Goal: Transaction & Acquisition: Purchase product/service

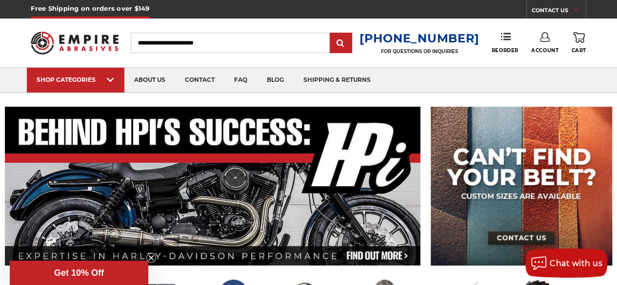
click at [541, 44] on link "Account" at bounding box center [544, 42] width 27 height 21
click at [505, 40] on icon at bounding box center [506, 37] width 10 height 10
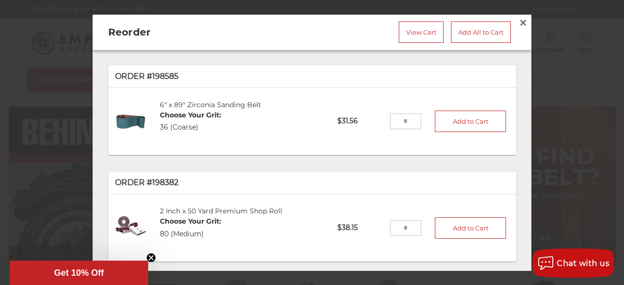
click at [556, 34] on div at bounding box center [312, 142] width 624 height 285
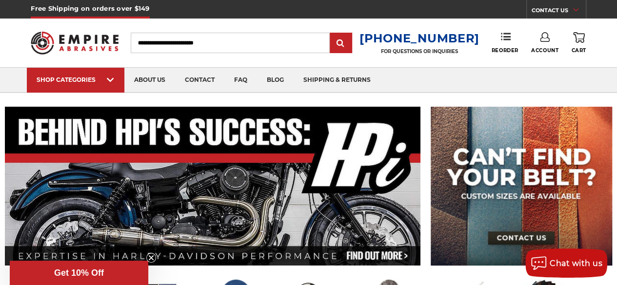
click at [545, 39] on icon at bounding box center [545, 37] width 10 height 10
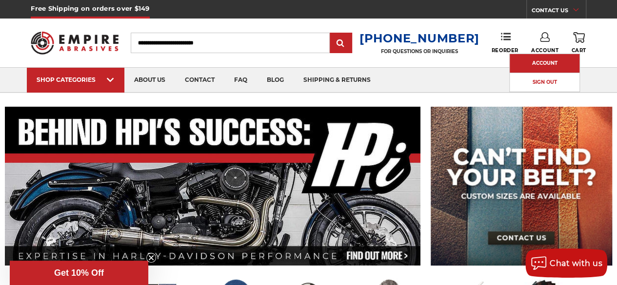
click at [540, 61] on link "Account" at bounding box center [545, 63] width 70 height 19
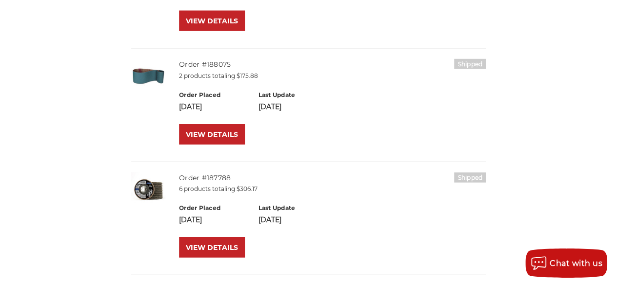
scroll to position [988, 0]
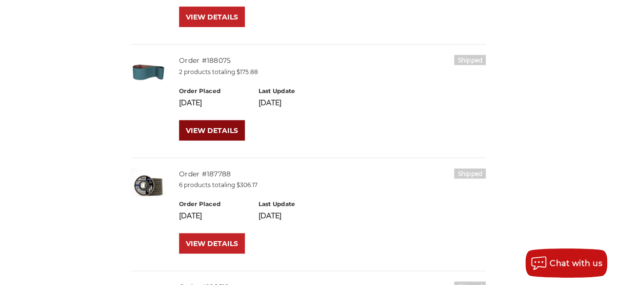
click at [202, 131] on link "VIEW DETAILS" at bounding box center [212, 130] width 66 height 20
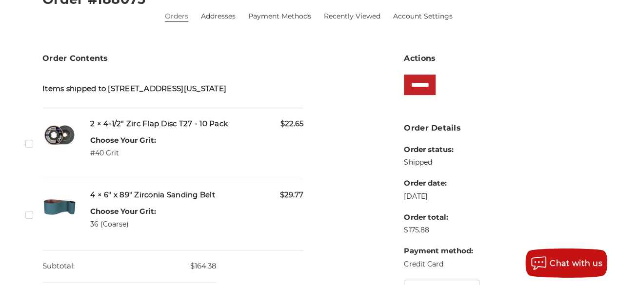
scroll to position [183, 0]
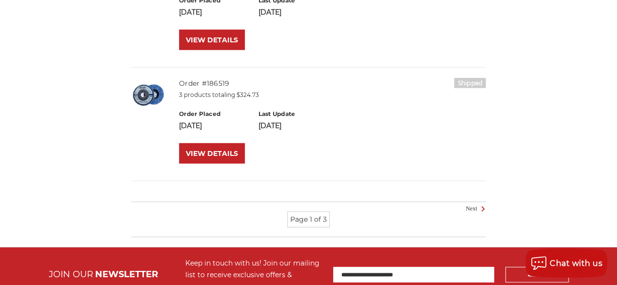
scroll to position [1209, 0]
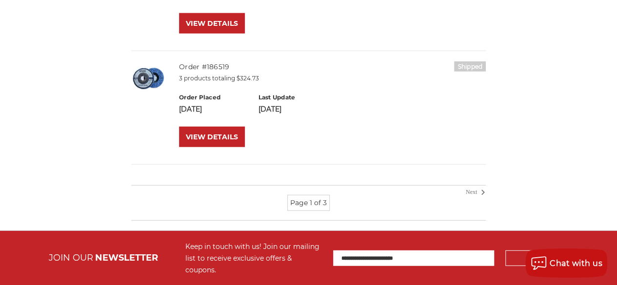
click at [482, 191] on icon at bounding box center [483, 192] width 12 height 11
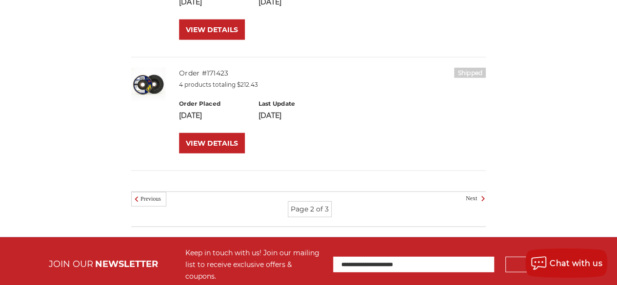
scroll to position [1204, 0]
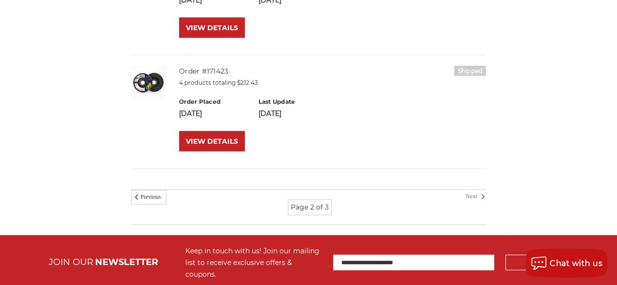
click at [482, 195] on icon at bounding box center [483, 197] width 12 height 11
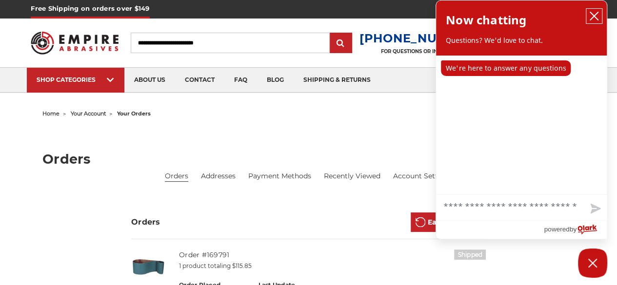
click at [591, 17] on icon "close chatbox" at bounding box center [594, 16] width 10 height 10
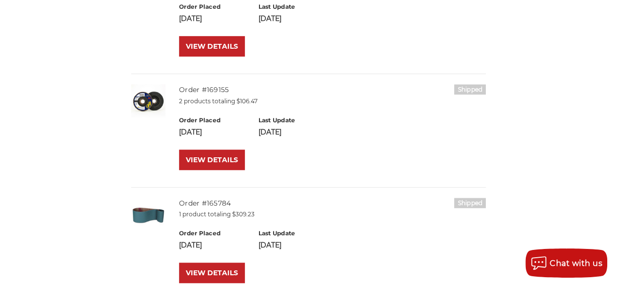
scroll to position [292, 0]
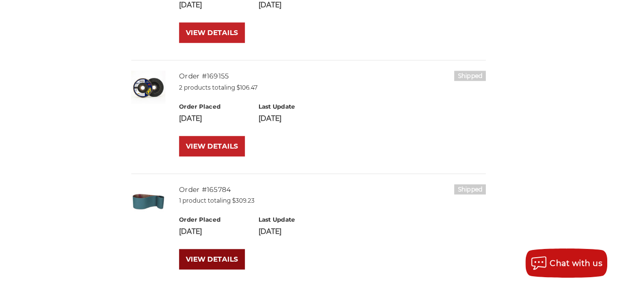
click at [208, 260] on link "VIEW DETAILS" at bounding box center [212, 259] width 66 height 20
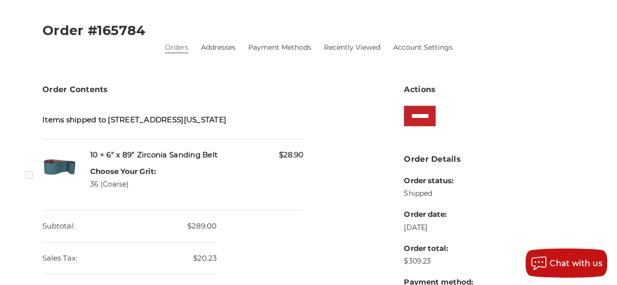
scroll to position [141, 0]
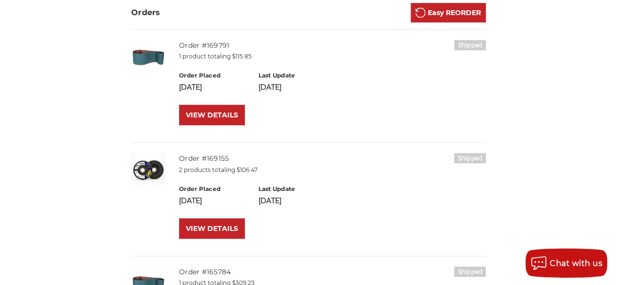
scroll to position [199, 0]
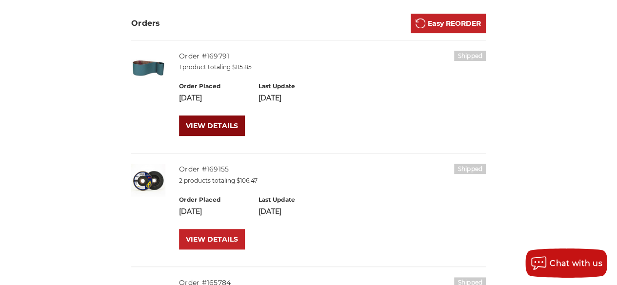
click at [216, 121] on link "VIEW DETAILS" at bounding box center [212, 126] width 66 height 20
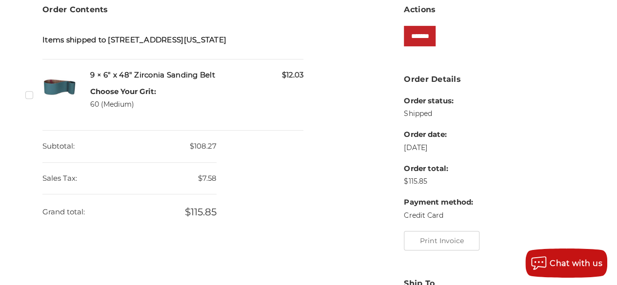
scroll to position [210, 0]
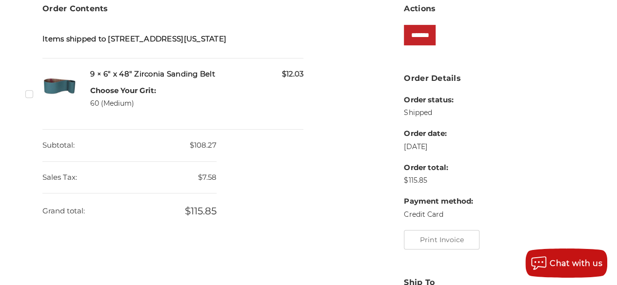
click at [27, 99] on label "Checkbox 456563 label" at bounding box center [30, 94] width 10 height 10
click at [431, 34] on input "*******" at bounding box center [420, 35] width 32 height 20
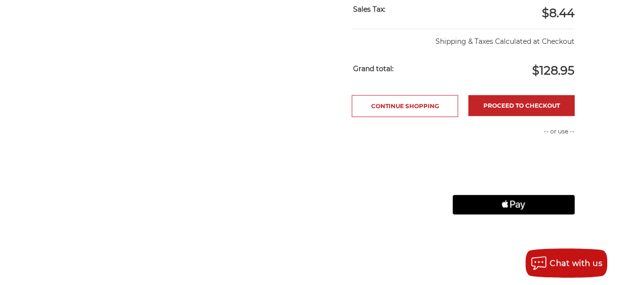
scroll to position [391, 0]
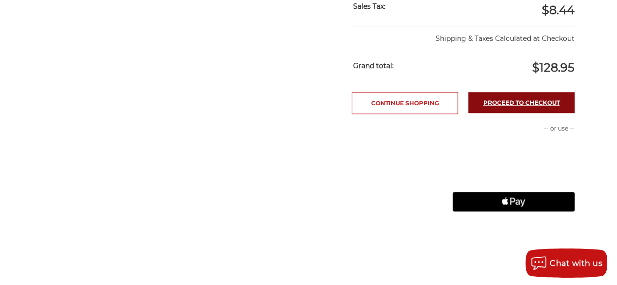
click at [504, 98] on link "Proceed to checkout" at bounding box center [521, 102] width 106 height 21
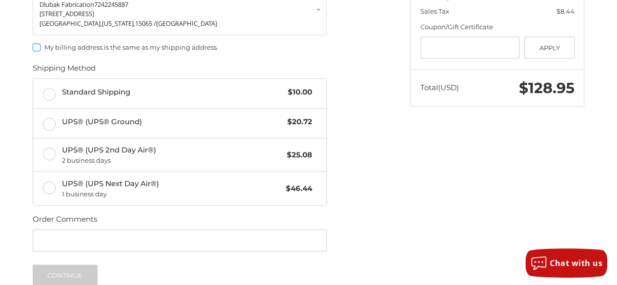
scroll to position [233, 0]
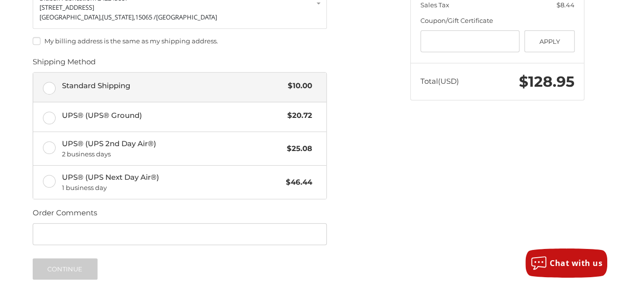
click at [43, 80] on label "Standard Shipping $10.00" at bounding box center [179, 87] width 293 height 29
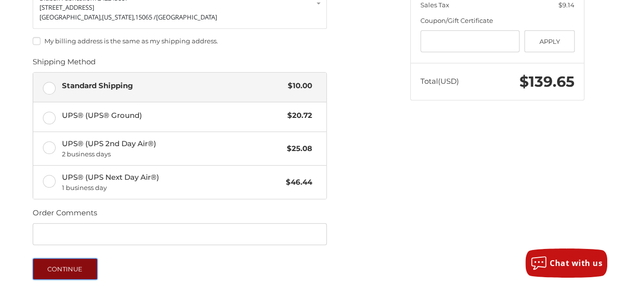
click at [62, 264] on button "Continue" at bounding box center [65, 269] width 65 height 21
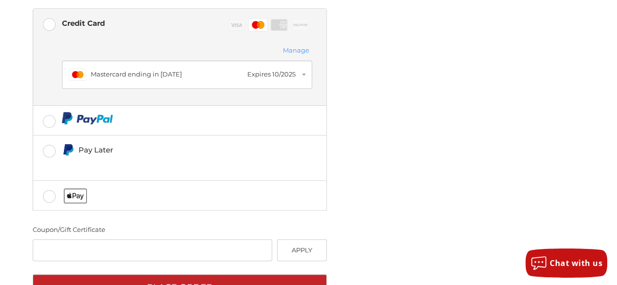
scroll to position [360, 0]
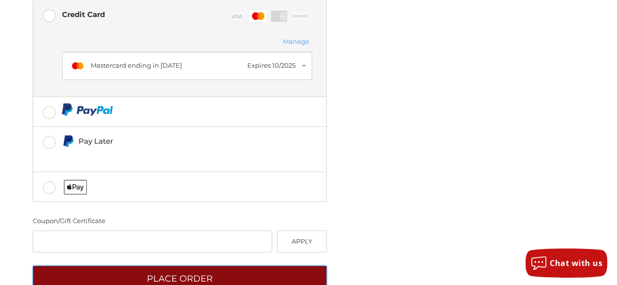
click at [182, 266] on button "Place Order" at bounding box center [180, 279] width 294 height 27
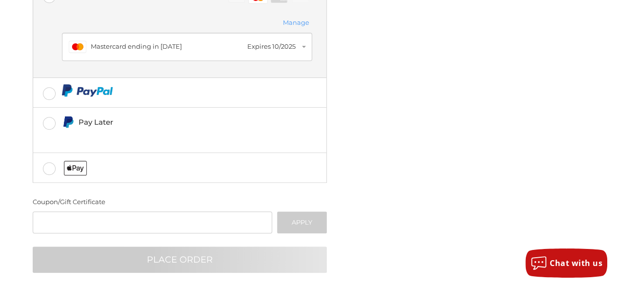
scroll to position [62, 0]
